Goal: Obtain resource: Download file/media

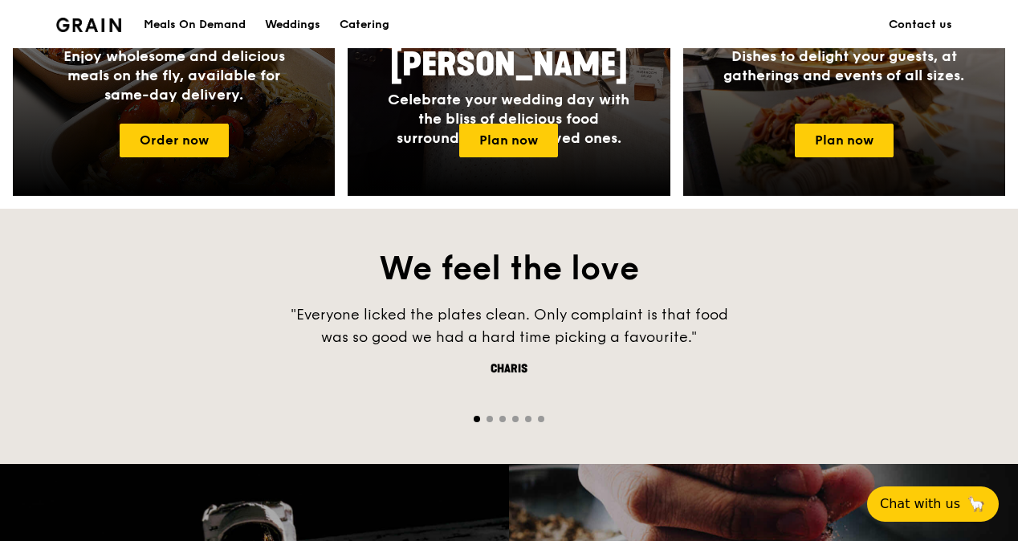
scroll to position [722, 0]
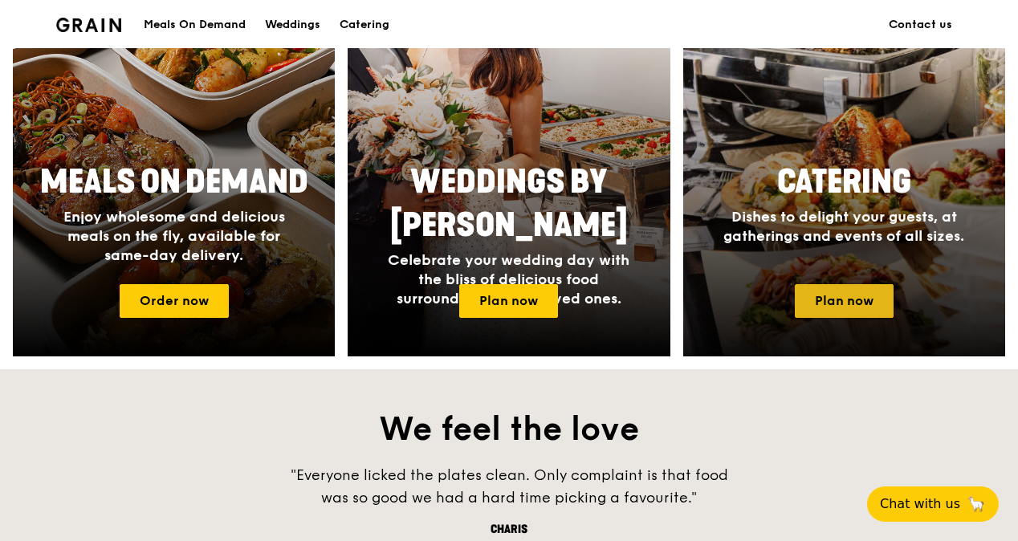
click at [856, 307] on link "Plan now" at bounding box center [844, 301] width 99 height 34
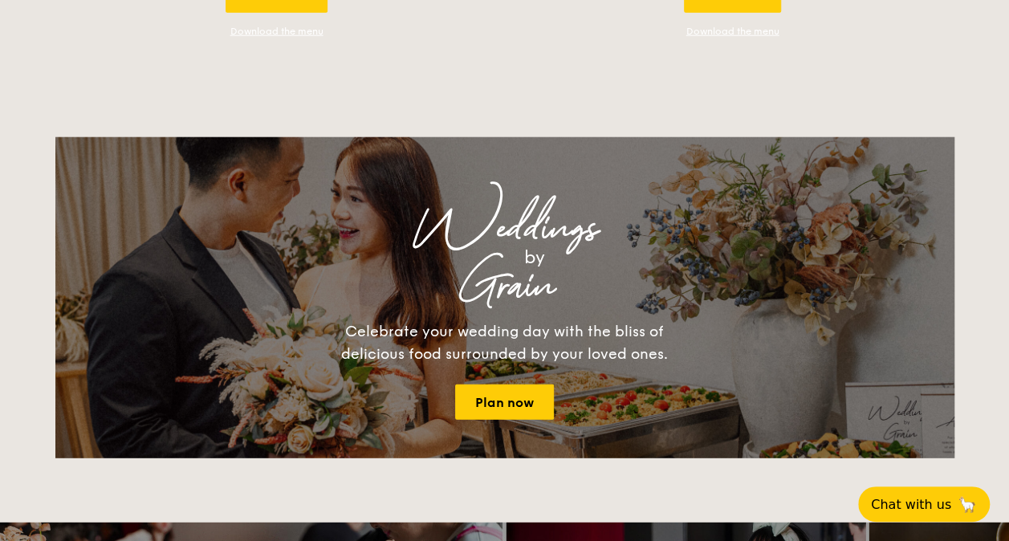
scroll to position [1766, 0]
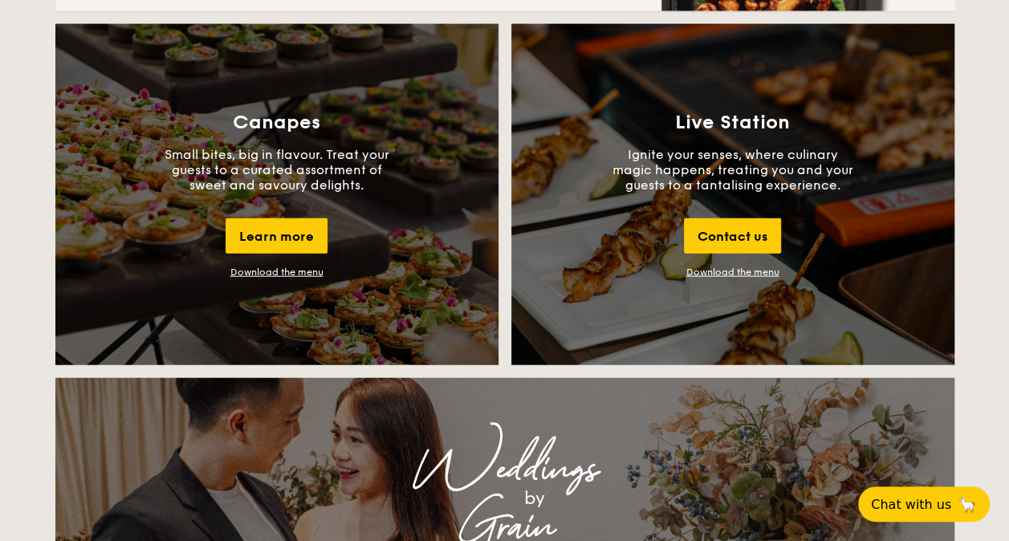
click at [287, 271] on div "Download the menu" at bounding box center [276, 272] width 93 height 11
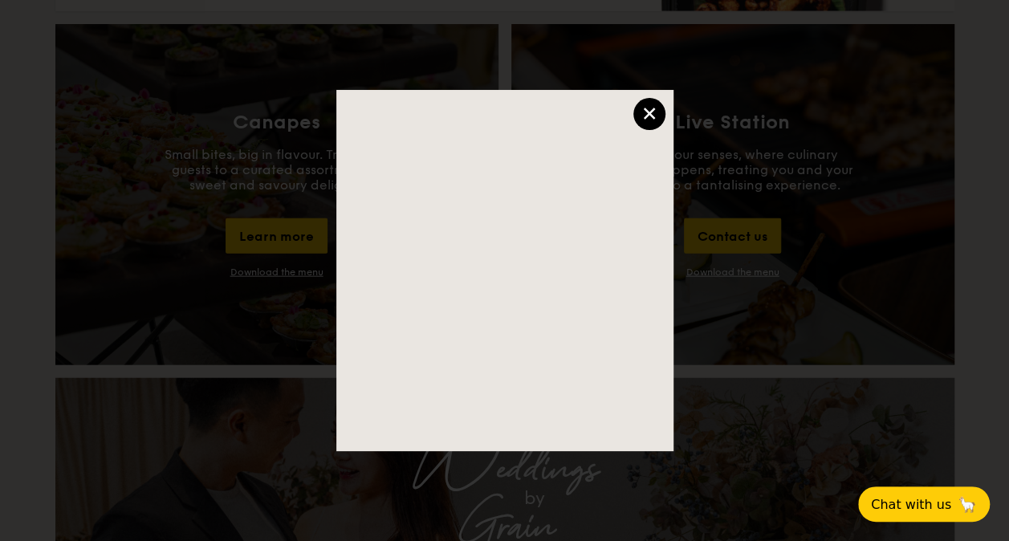
click at [641, 117] on div "×" at bounding box center [649, 114] width 32 height 32
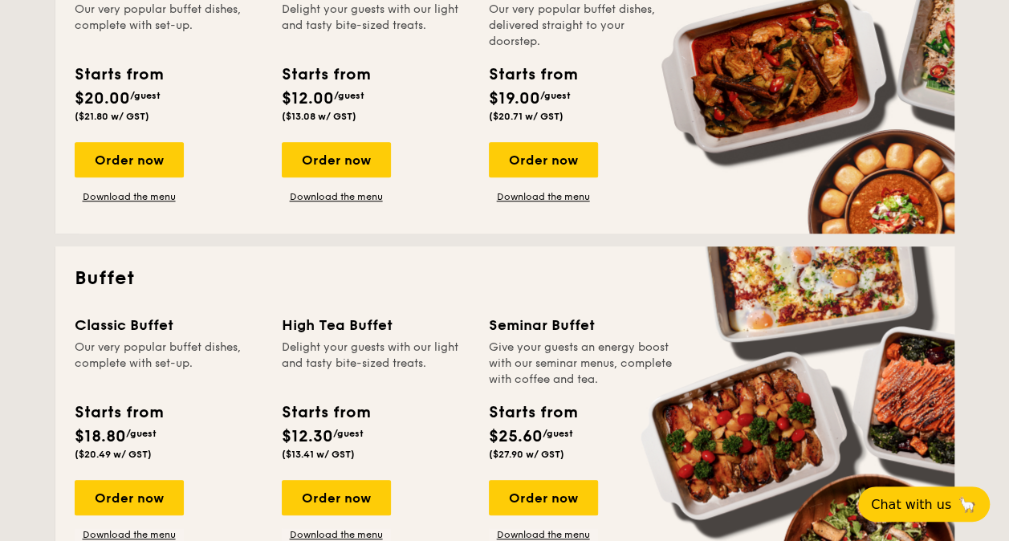
scroll to position [562, 0]
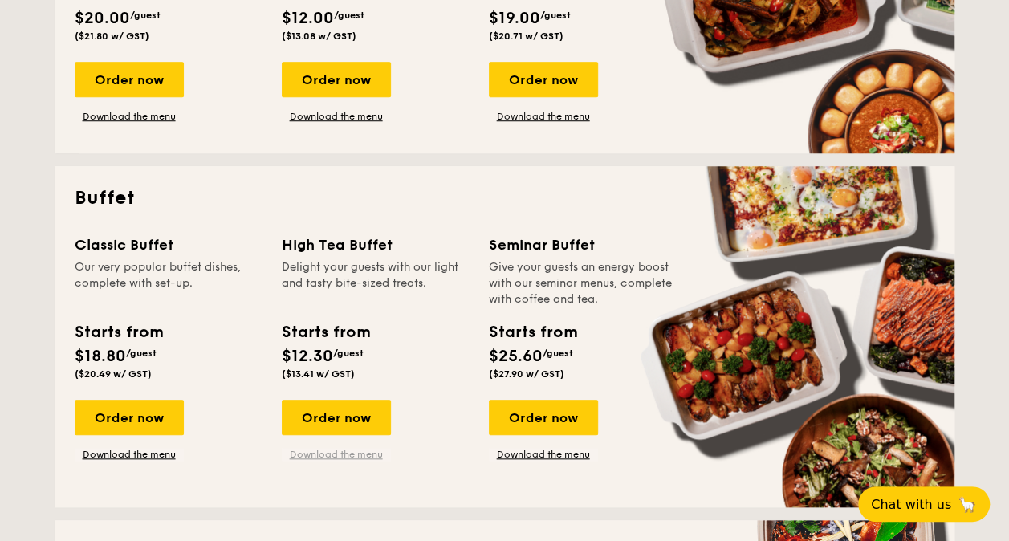
click at [358, 456] on link "Download the menu" at bounding box center [336, 454] width 109 height 13
